Goal: Use online tool/utility: Utilize a website feature to perform a specific function

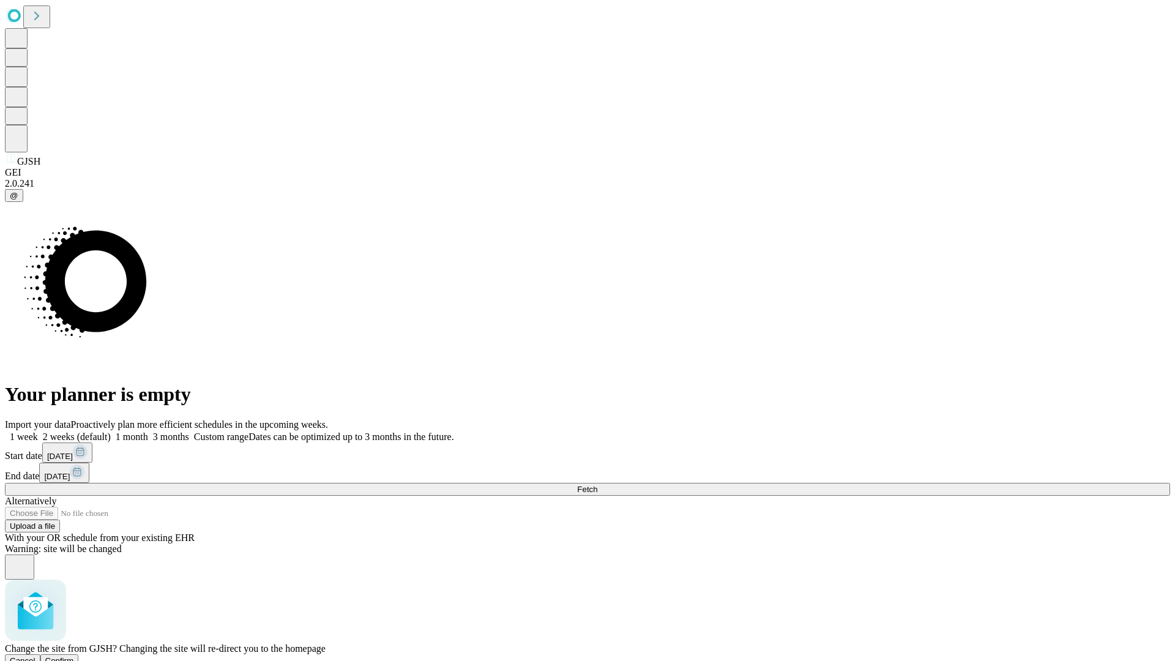
click at [74, 656] on span "Confirm" at bounding box center [59, 660] width 29 height 9
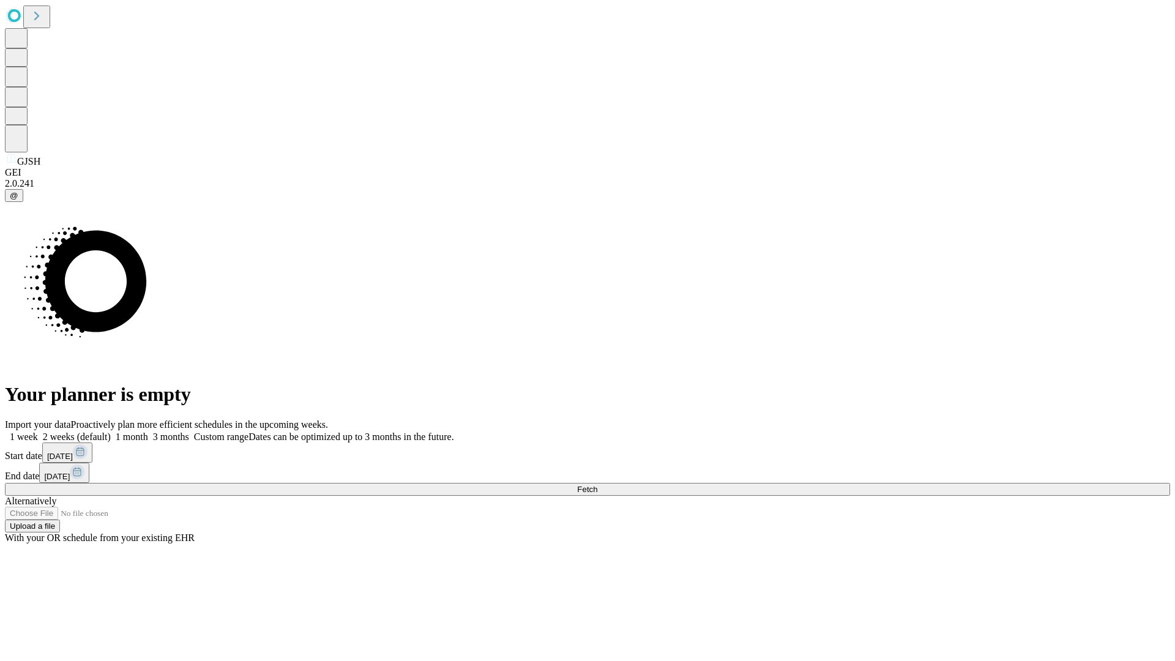
click at [111, 431] on label "2 weeks (default)" at bounding box center [74, 436] width 73 height 10
click at [597, 485] on span "Fetch" at bounding box center [587, 489] width 20 height 9
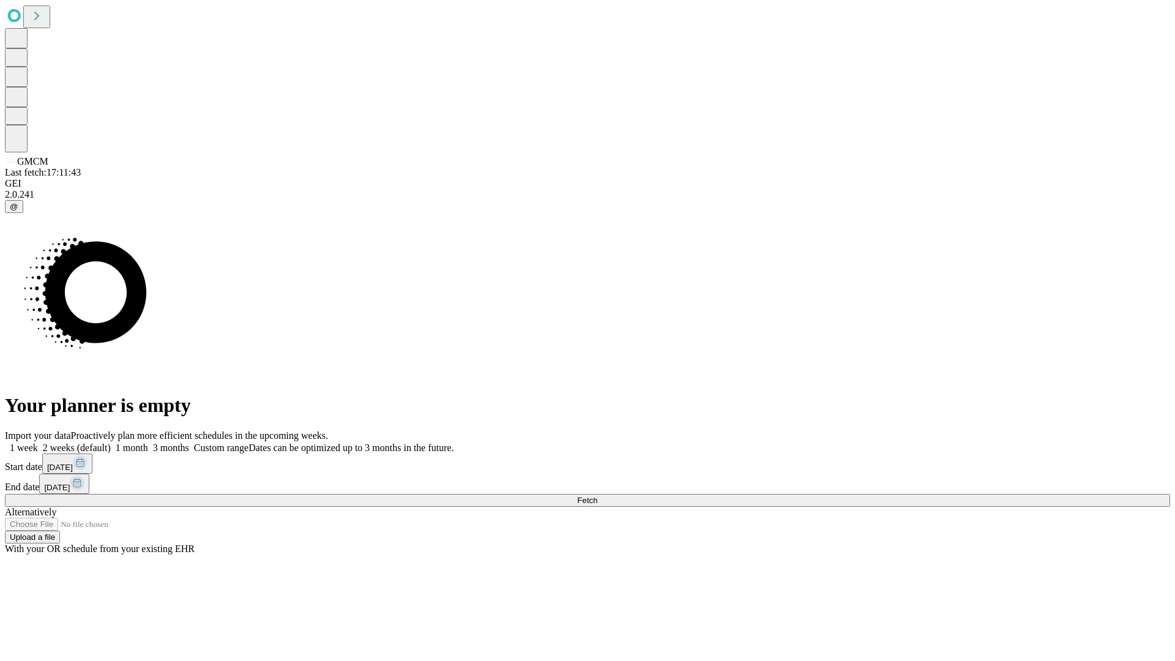
click at [111, 442] on label "2 weeks (default)" at bounding box center [74, 447] width 73 height 10
click at [597, 496] on span "Fetch" at bounding box center [587, 500] width 20 height 9
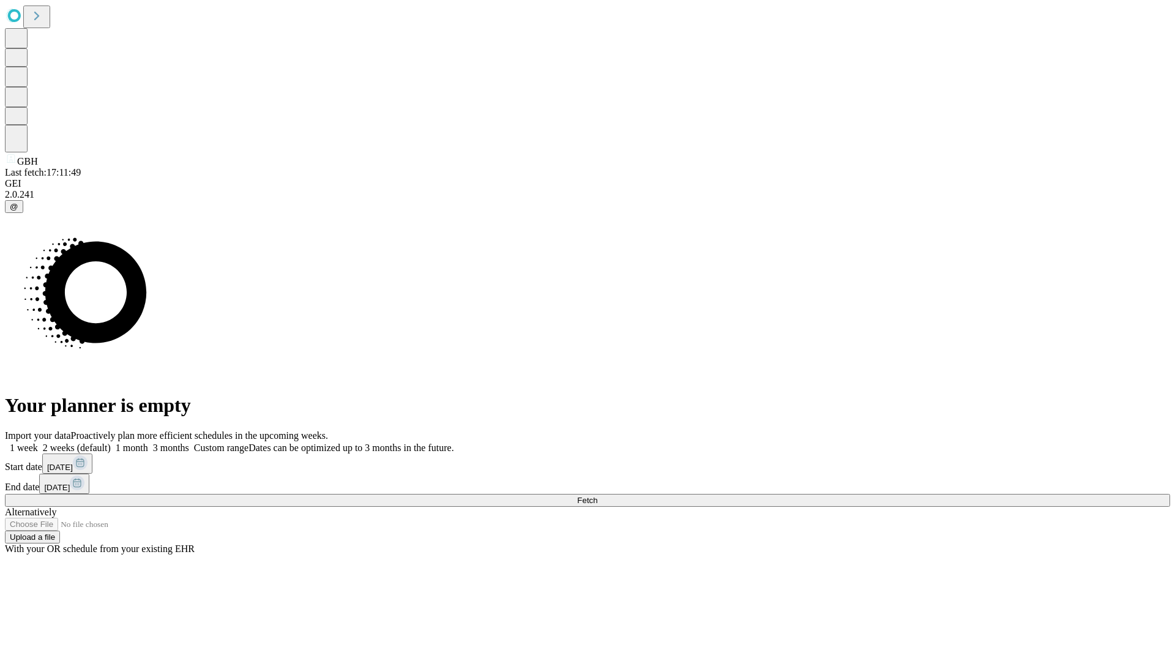
click at [111, 442] on label "2 weeks (default)" at bounding box center [74, 447] width 73 height 10
click at [597, 496] on span "Fetch" at bounding box center [587, 500] width 20 height 9
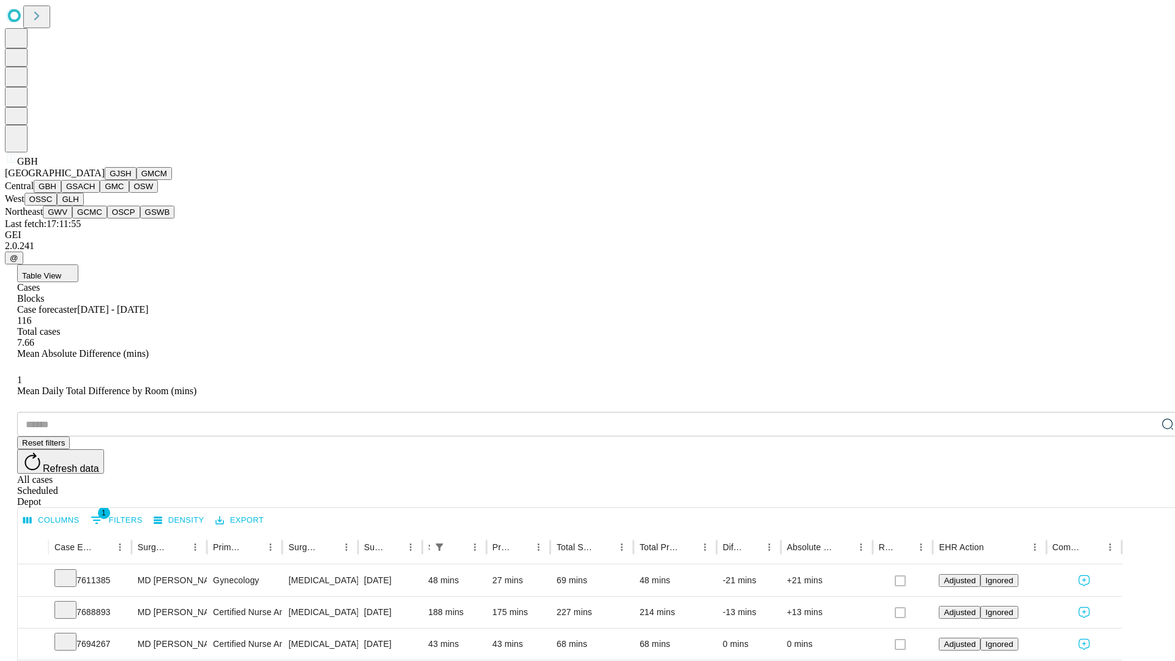
click at [95, 193] on button "GSACH" at bounding box center [80, 186] width 39 height 13
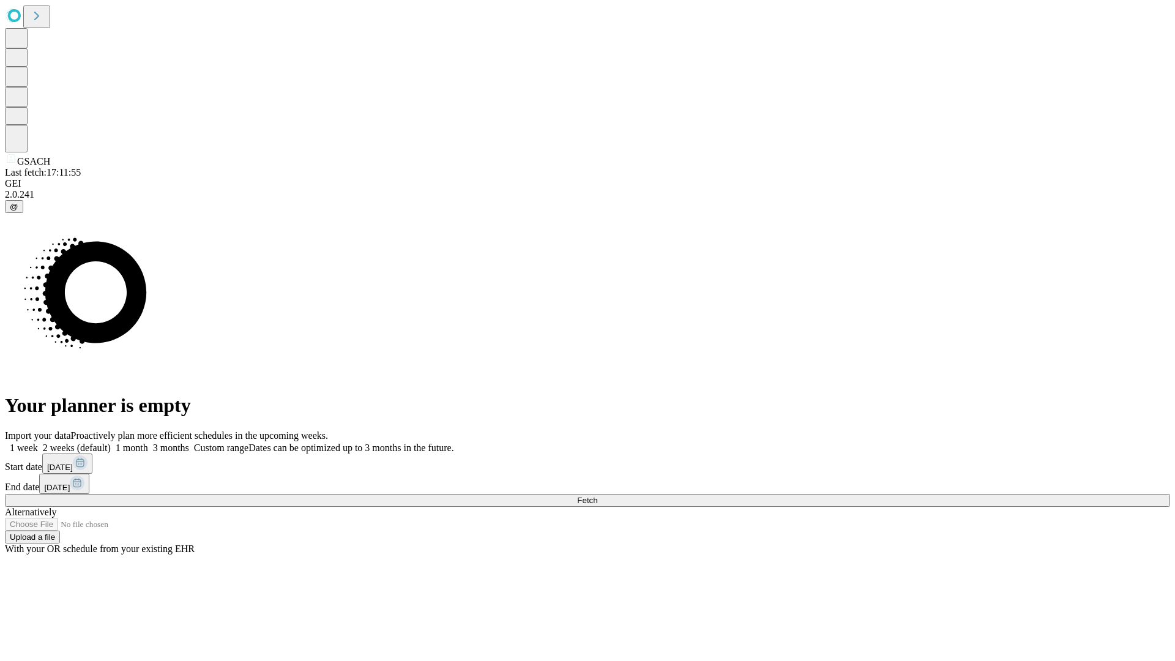
click at [111, 442] on label "2 weeks (default)" at bounding box center [74, 447] width 73 height 10
click at [597, 496] on span "Fetch" at bounding box center [587, 500] width 20 height 9
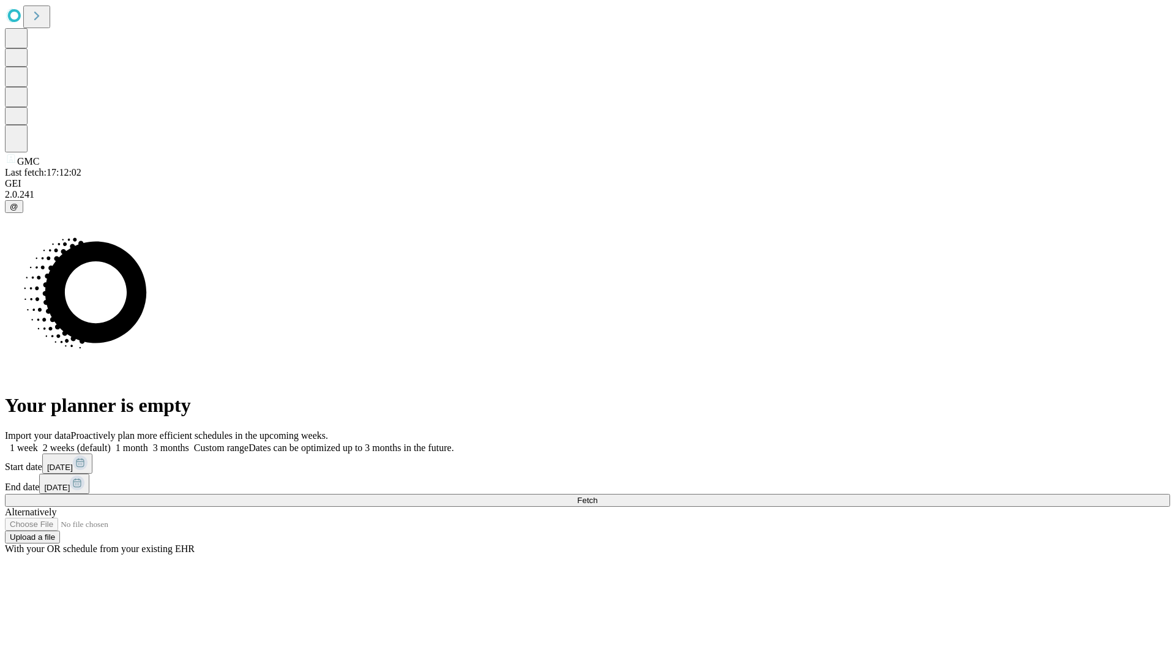
click at [597, 496] on span "Fetch" at bounding box center [587, 500] width 20 height 9
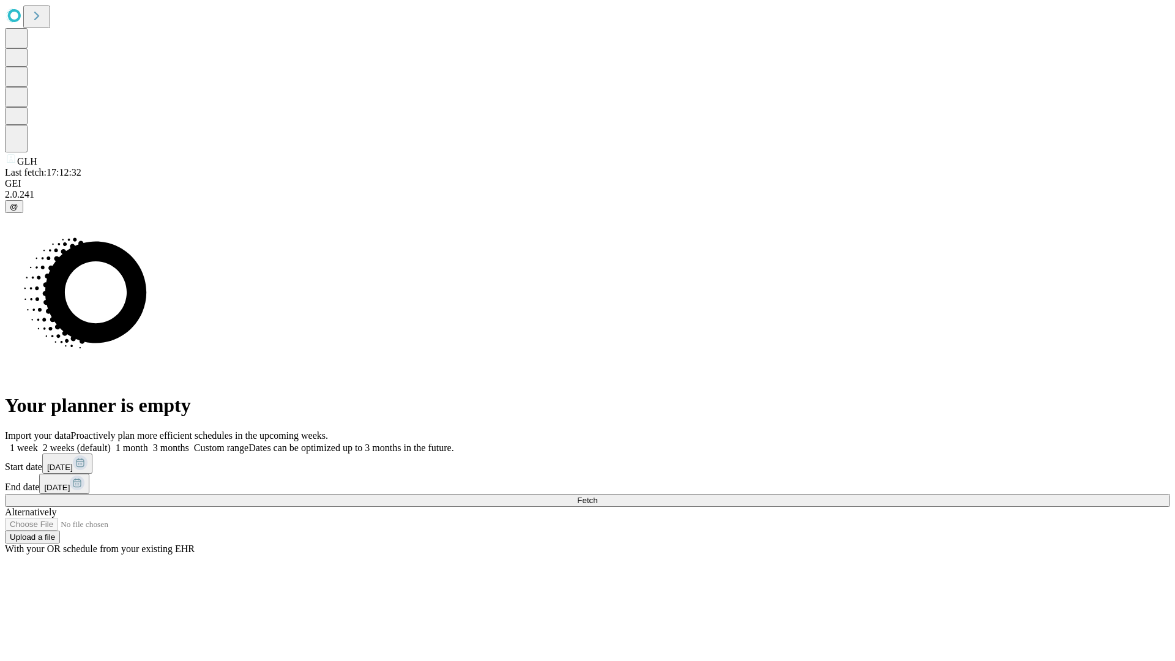
click at [111, 442] on label "2 weeks (default)" at bounding box center [74, 447] width 73 height 10
click at [597, 496] on span "Fetch" at bounding box center [587, 500] width 20 height 9
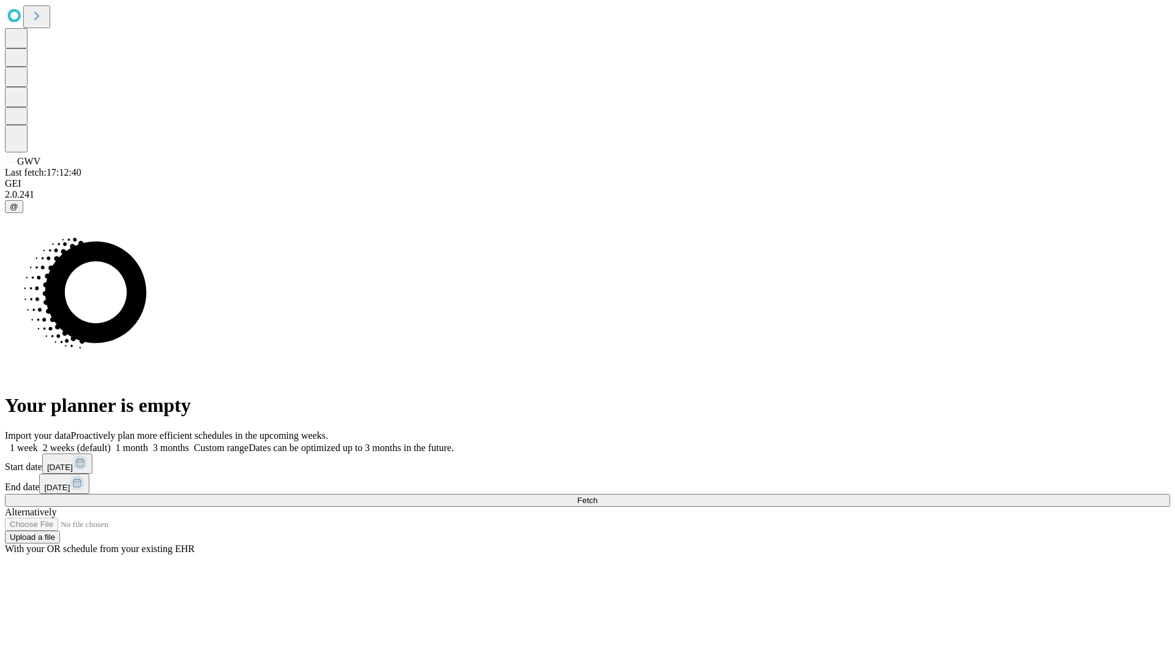
click at [111, 442] on label "2 weeks (default)" at bounding box center [74, 447] width 73 height 10
click at [597, 496] on span "Fetch" at bounding box center [587, 500] width 20 height 9
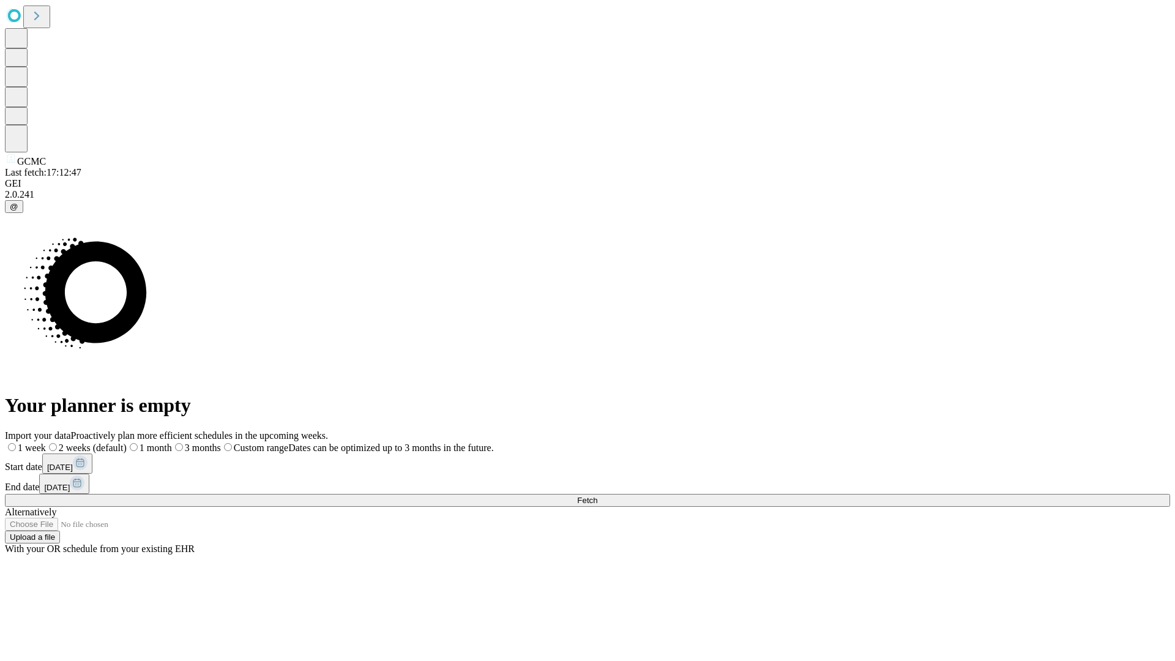
click at [127, 442] on label "2 weeks (default)" at bounding box center [86, 447] width 81 height 10
click at [597, 496] on span "Fetch" at bounding box center [587, 500] width 20 height 9
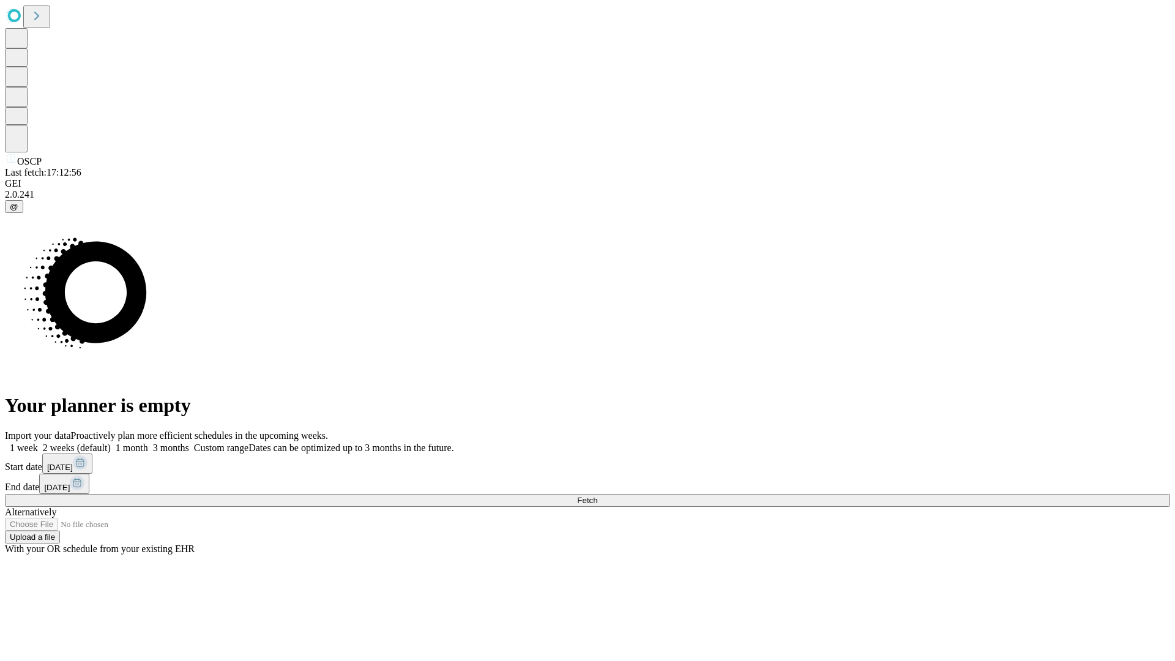
click at [111, 442] on label "2 weeks (default)" at bounding box center [74, 447] width 73 height 10
click at [597, 496] on span "Fetch" at bounding box center [587, 500] width 20 height 9
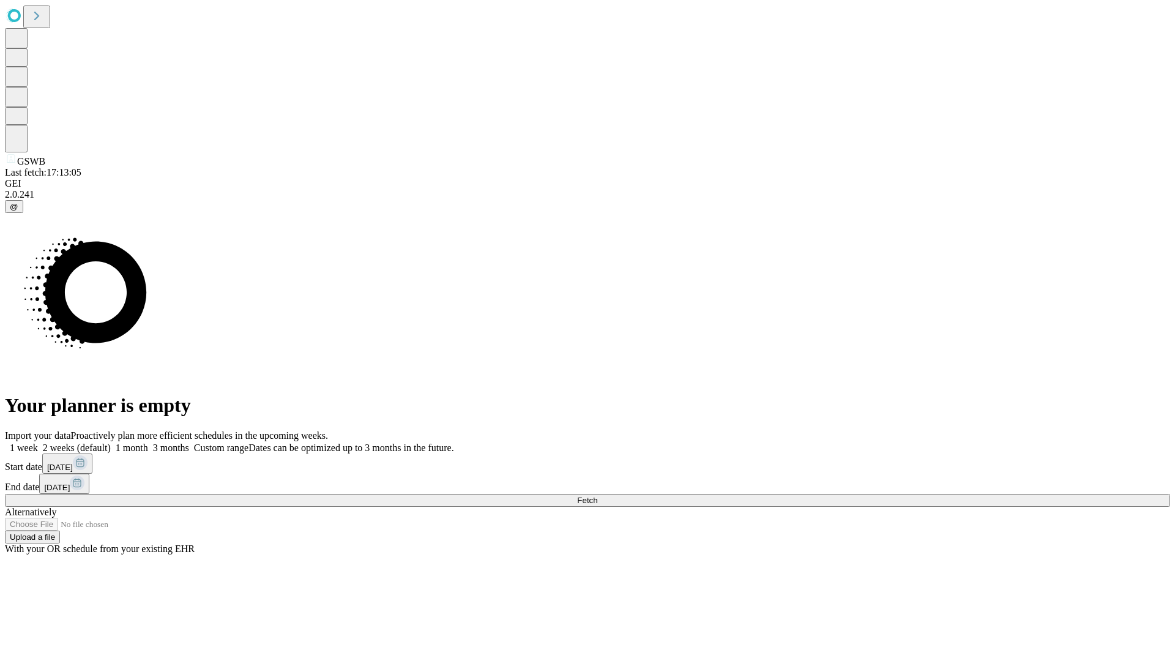
click at [111, 442] on label "2 weeks (default)" at bounding box center [74, 447] width 73 height 10
click at [597, 496] on span "Fetch" at bounding box center [587, 500] width 20 height 9
